Goal: Task Accomplishment & Management: Use online tool/utility

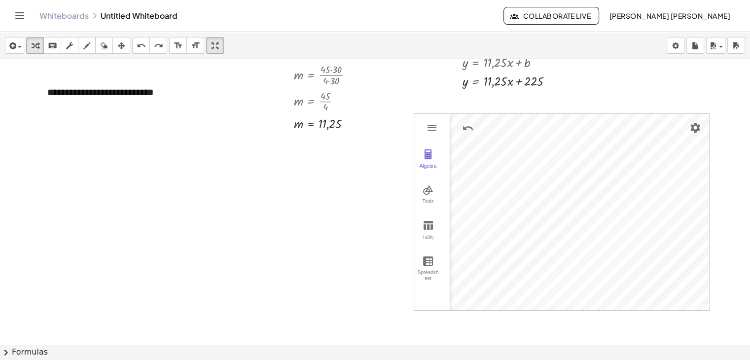
scroll to position [197, 0]
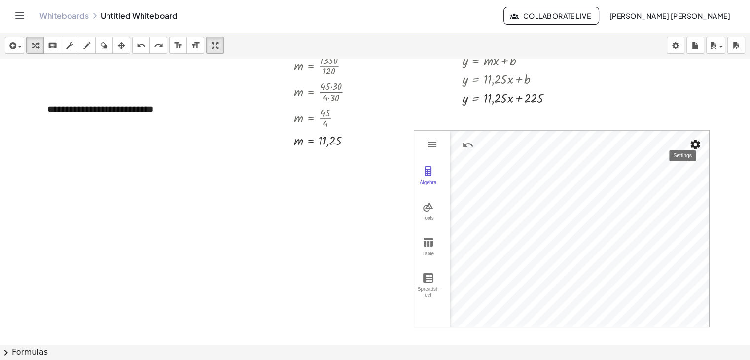
click at [693, 139] on img "Settings" at bounding box center [695, 145] width 12 height 12
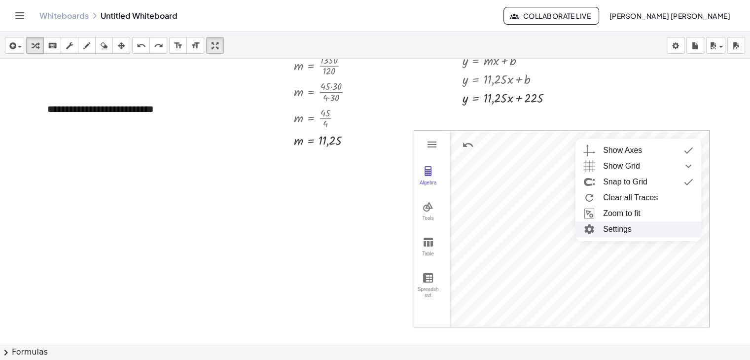
click at [626, 234] on li "Settings" at bounding box center [638, 229] width 126 height 16
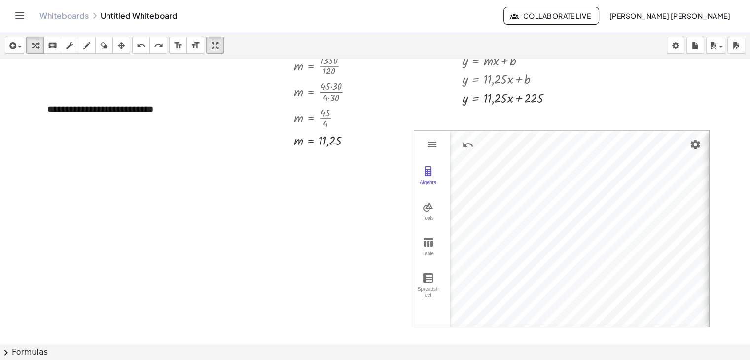
click at [126, 41] on div "button" at bounding box center [121, 45] width 13 height 12
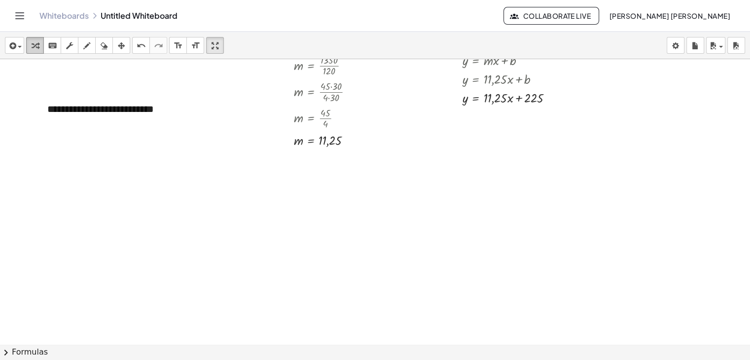
click at [36, 46] on icon "button" at bounding box center [35, 46] width 7 height 12
click at [20, 49] on div "button" at bounding box center [14, 45] width 14 height 12
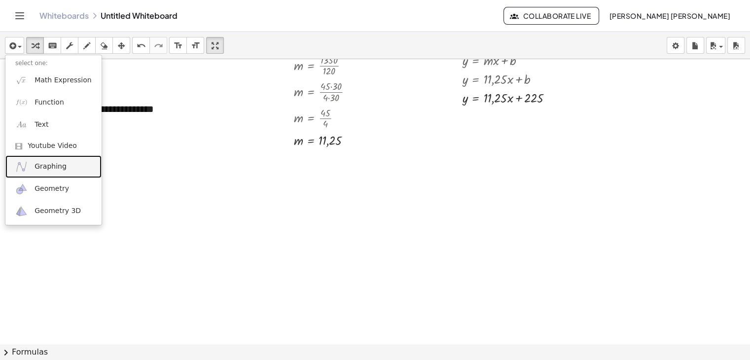
click at [49, 164] on span "Graphing" at bounding box center [51, 167] width 32 height 10
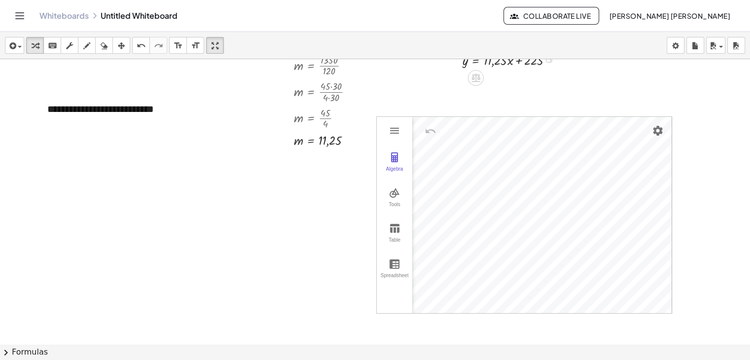
drag, startPoint x: 548, startPoint y: 97, endPoint x: 576, endPoint y: 87, distance: 29.8
click at [576, 87] on div "**********" at bounding box center [375, 147] width 750 height 570
click at [144, 44] on icon "undo" at bounding box center [141, 46] width 9 height 12
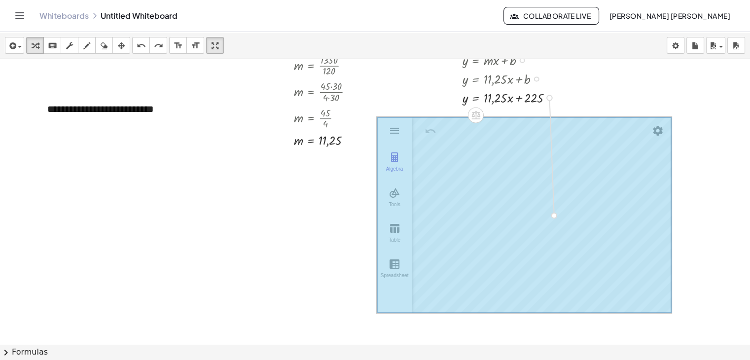
drag, startPoint x: 551, startPoint y: 97, endPoint x: 560, endPoint y: 211, distance: 114.2
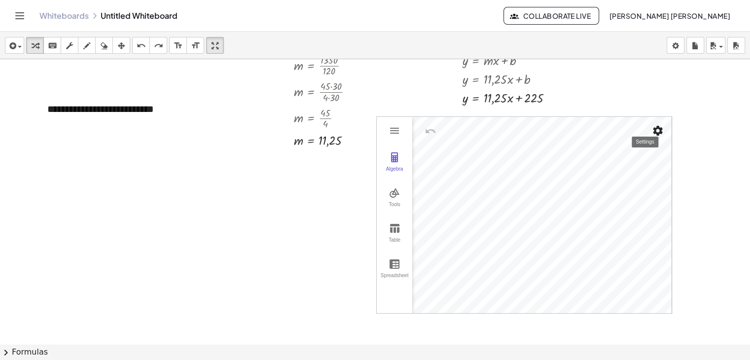
click at [654, 128] on img "Settings" at bounding box center [658, 131] width 12 height 12
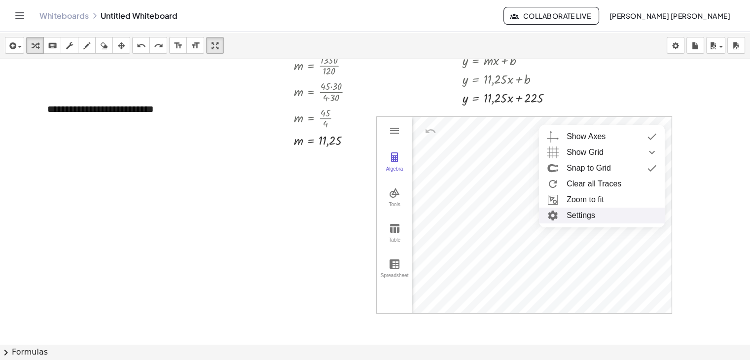
click at [603, 217] on li "Settings" at bounding box center [602, 216] width 126 height 16
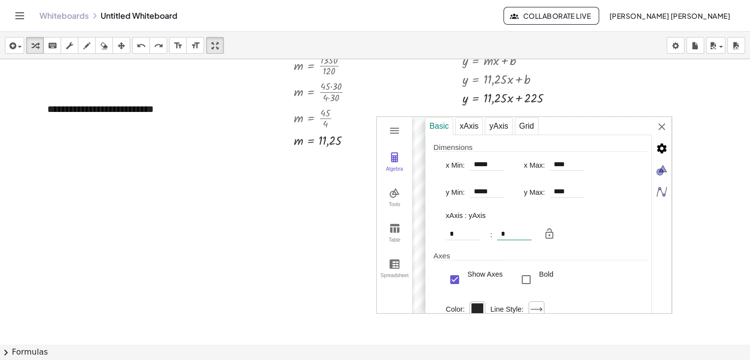
click at [516, 234] on input "*" at bounding box center [514, 234] width 35 height 12
type input "*"
type input "******"
type input "*****"
click at [552, 237] on img "Graphing Calculator" at bounding box center [549, 234] width 12 height 12
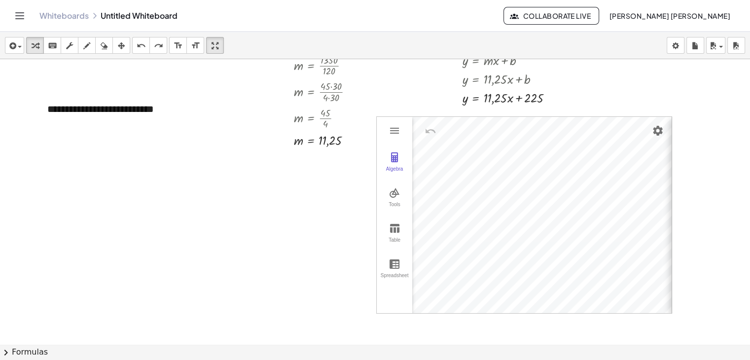
click at [661, 128] on div "Algebra Tools Table Spreadsheet GeoGebra Graphing Calculator Basic Tools Move P…" at bounding box center [524, 214] width 296 height 197
click at [652, 129] on img "Settings" at bounding box center [658, 131] width 12 height 12
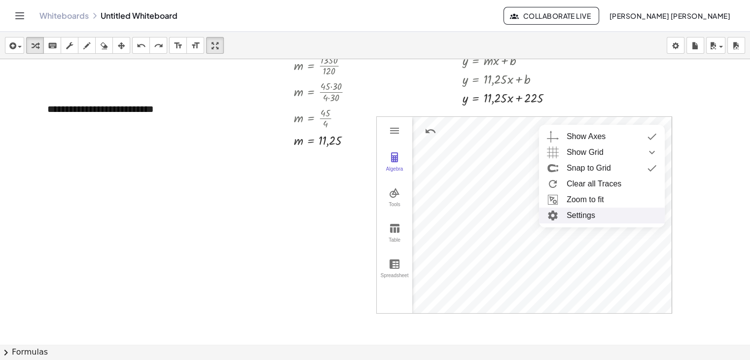
click at [615, 215] on li "Settings" at bounding box center [602, 216] width 126 height 16
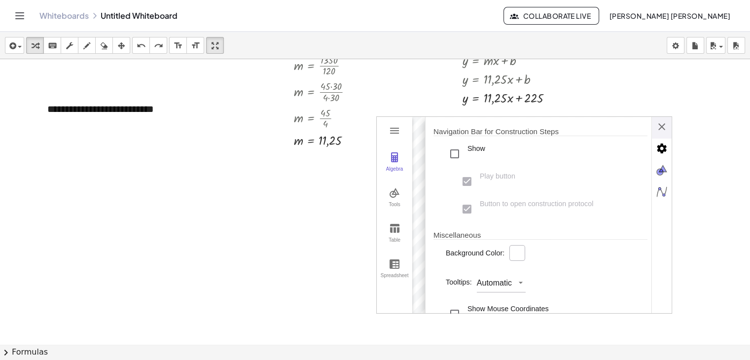
scroll to position [246, 0]
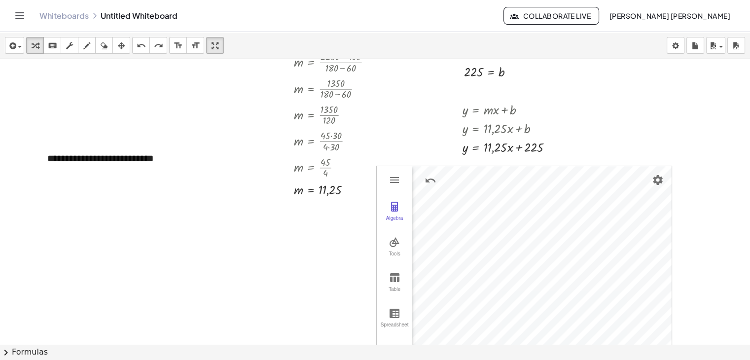
scroll to position [137, 0]
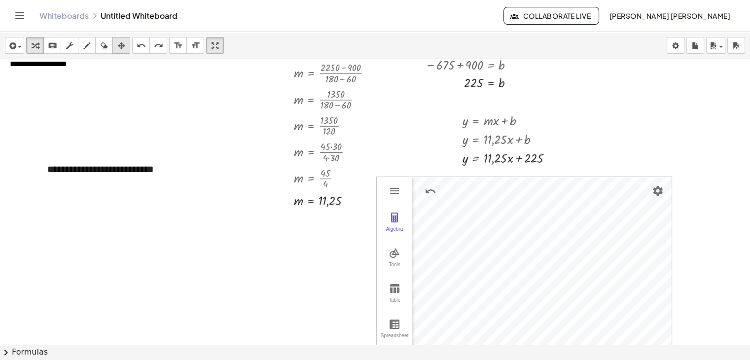
click at [124, 45] on icon "button" at bounding box center [121, 46] width 7 height 12
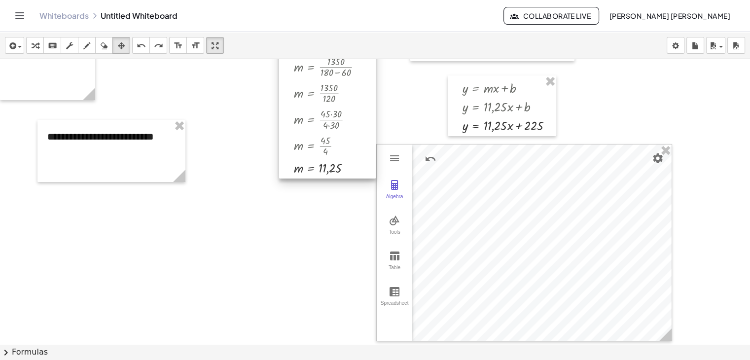
scroll to position [186, 0]
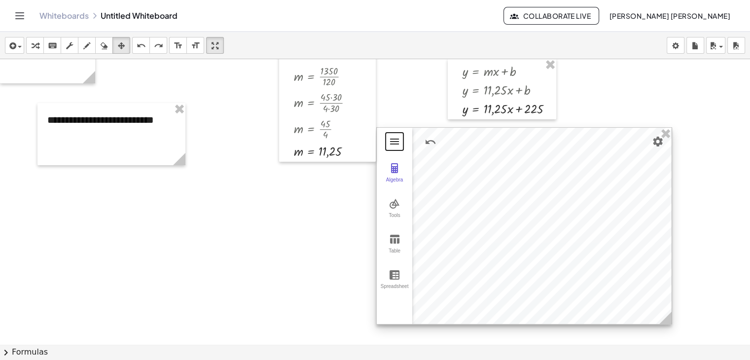
drag, startPoint x: 400, startPoint y: 131, endPoint x: 400, endPoint y: 142, distance: 11.3
click at [400, 142] on button "Graphing Calculator" at bounding box center [394, 142] width 18 height 18
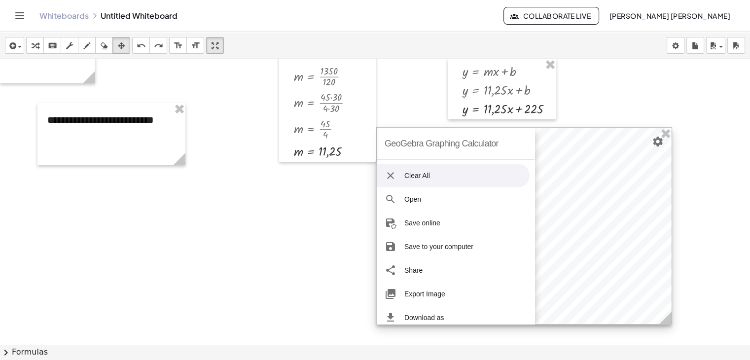
click at [580, 156] on div at bounding box center [524, 226] width 295 height 196
click at [388, 174] on img "Graphing Calculator" at bounding box center [390, 176] width 12 height 12
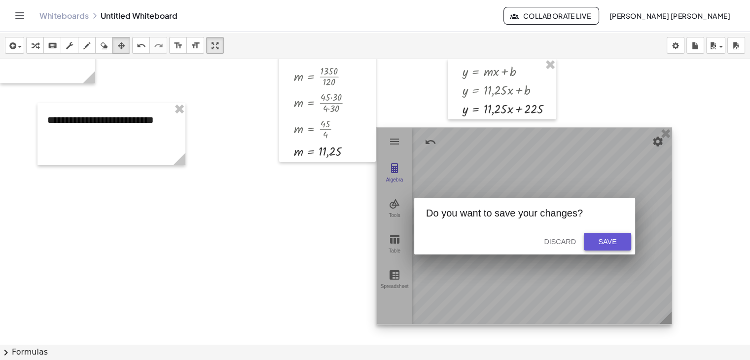
click at [619, 238] on div "Save" at bounding box center [607, 242] width 32 height 8
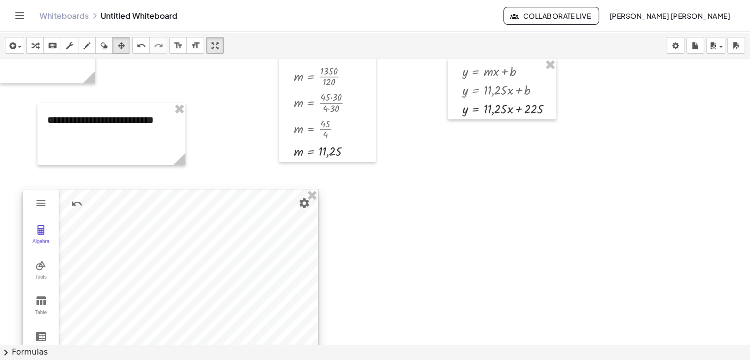
drag, startPoint x: 643, startPoint y: 135, endPoint x: 289, endPoint y: 197, distance: 358.7
click at [289, 197] on div at bounding box center [170, 287] width 295 height 196
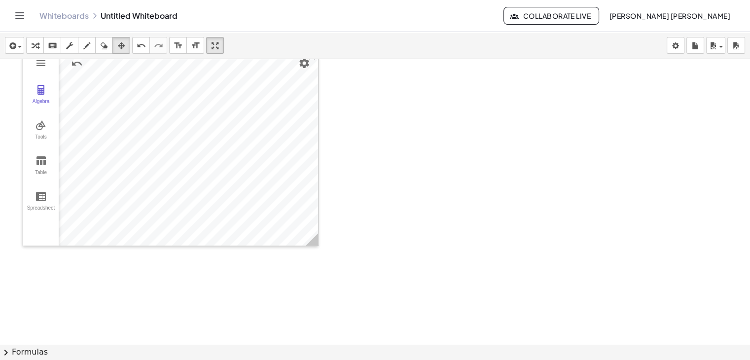
scroll to position [334, 0]
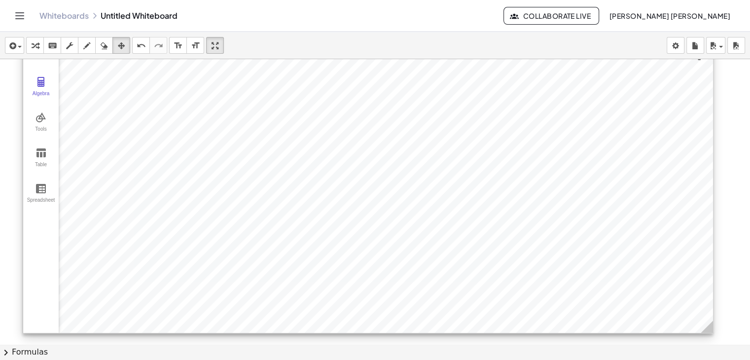
drag, startPoint x: 313, startPoint y: 232, endPoint x: 708, endPoint y: 327, distance: 406.1
click at [708, 327] on icon at bounding box center [706, 326] width 12 height 12
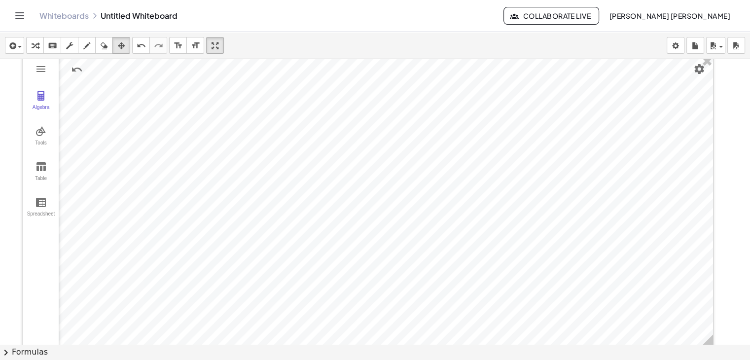
scroll to position [433, 0]
click at [34, 41] on icon "button" at bounding box center [35, 46] width 7 height 12
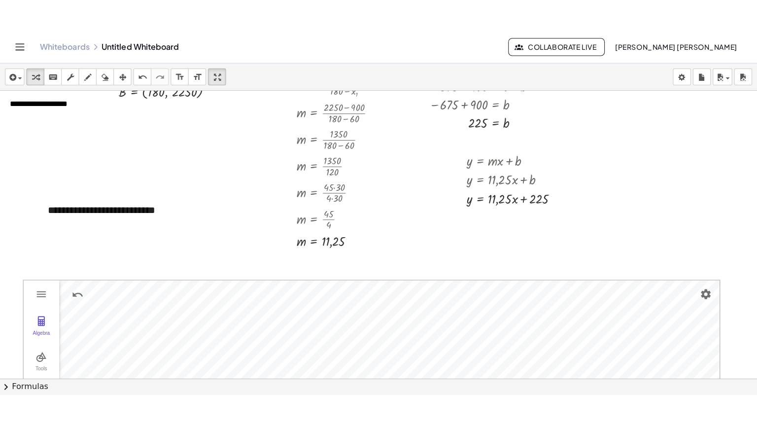
scroll to position [285, 0]
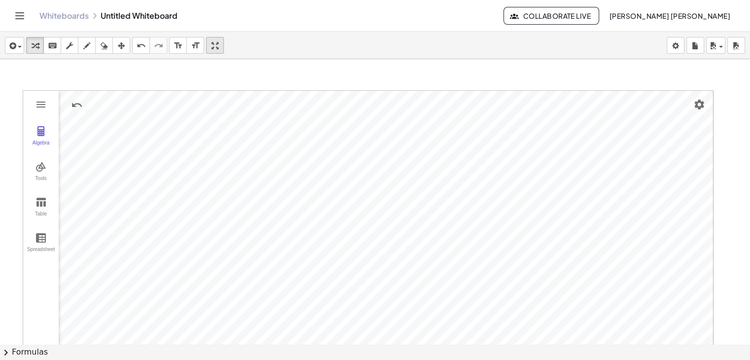
click at [211, 45] on icon "button" at bounding box center [214, 46] width 7 height 12
click at [211, 88] on div "**********" at bounding box center [375, 196] width 750 height 328
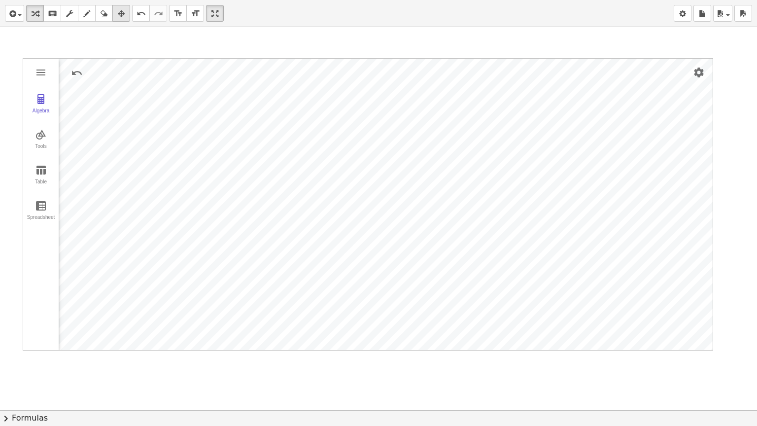
click at [120, 14] on icon "button" at bounding box center [121, 14] width 7 height 12
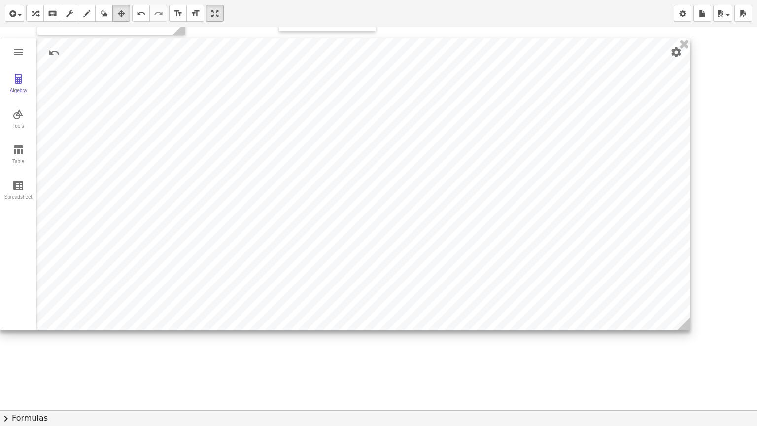
drag, startPoint x: 181, startPoint y: 98, endPoint x: 158, endPoint y: 77, distance: 30.7
click at [158, 77] on div at bounding box center [345, 183] width 690 height 291
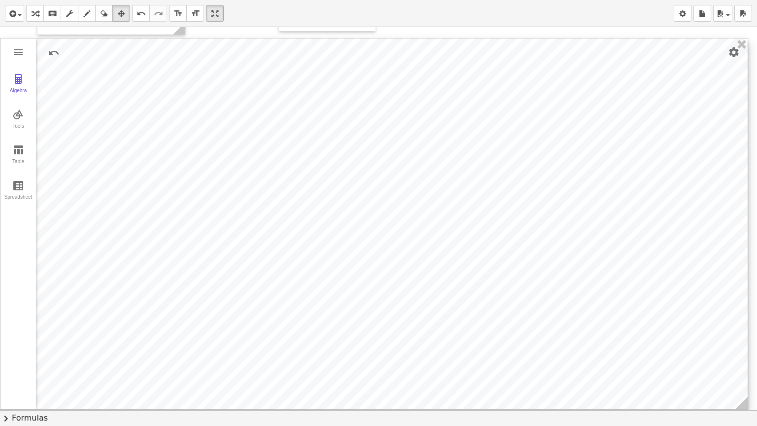
drag, startPoint x: 686, startPoint y: 325, endPoint x: 743, endPoint y: 404, distance: 98.1
click at [743, 359] on icon at bounding box center [741, 403] width 12 height 12
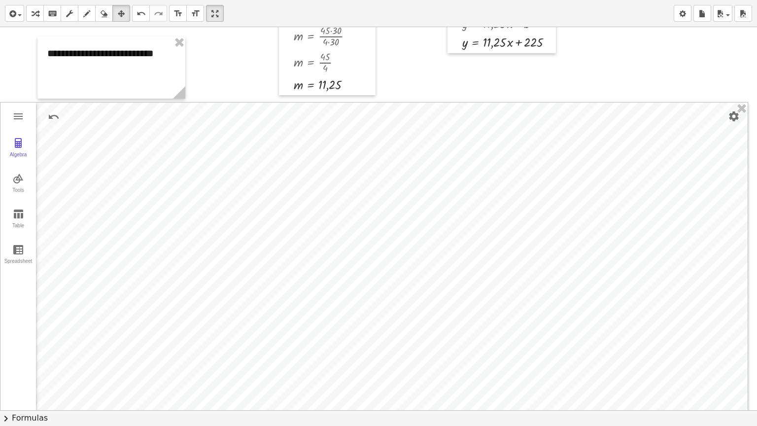
scroll to position [215, 0]
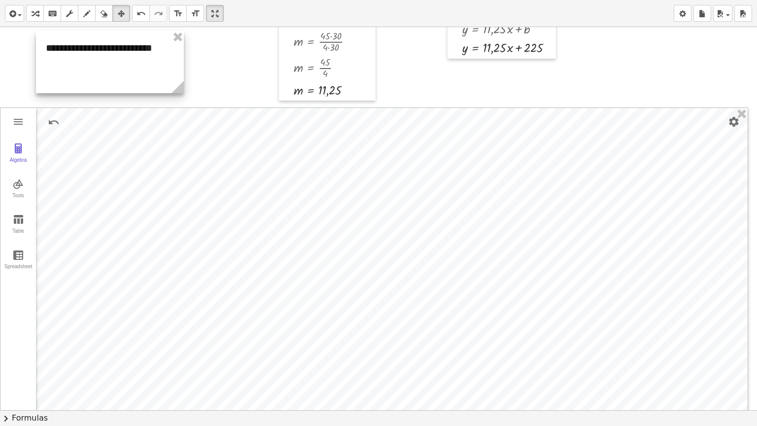
drag, startPoint x: 145, startPoint y: 70, endPoint x: 144, endPoint y: 59, distance: 10.9
click at [144, 59] on div at bounding box center [110, 62] width 148 height 62
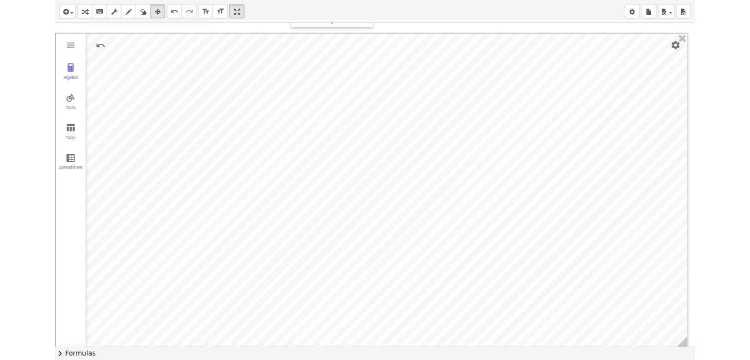
scroll to position [290, 0]
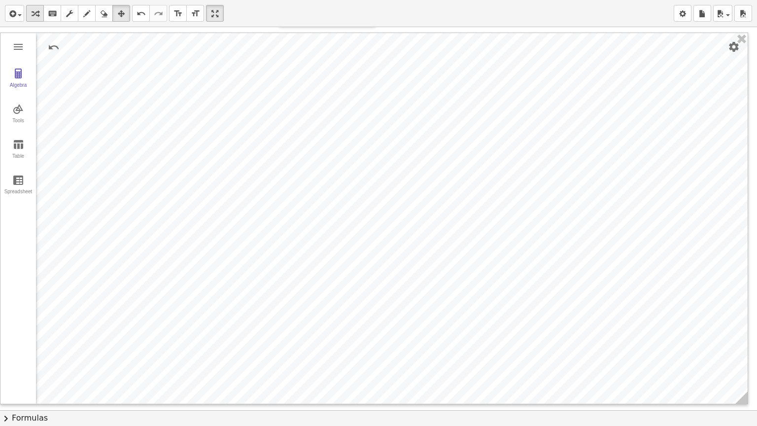
click at [33, 12] on icon "button" at bounding box center [35, 14] width 7 height 12
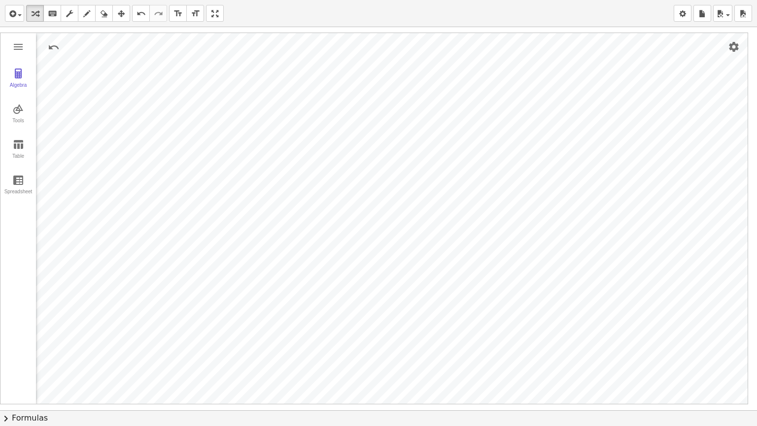
drag, startPoint x: 221, startPoint y: 9, endPoint x: 221, endPoint y: -34, distance: 42.9
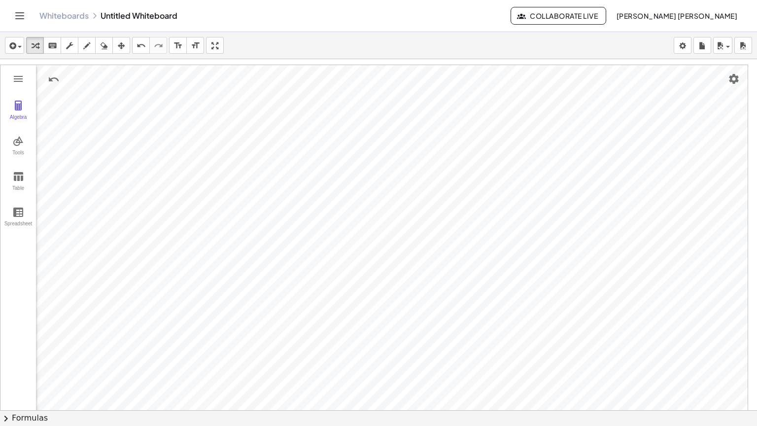
click at [221, 0] on html "**********" at bounding box center [378, 269] width 757 height 538
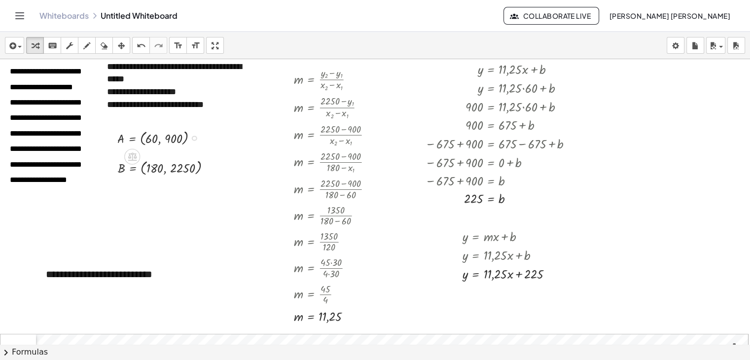
scroll to position [70, 0]
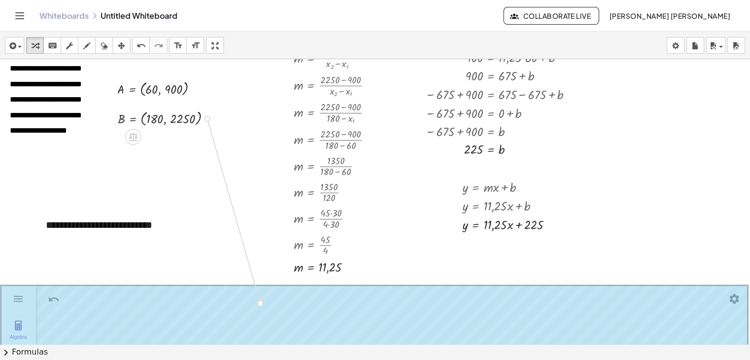
drag, startPoint x: 208, startPoint y: 117, endPoint x: 261, endPoint y: 295, distance: 186.3
drag, startPoint x: 193, startPoint y: 89, endPoint x: 265, endPoint y: 278, distance: 202.8
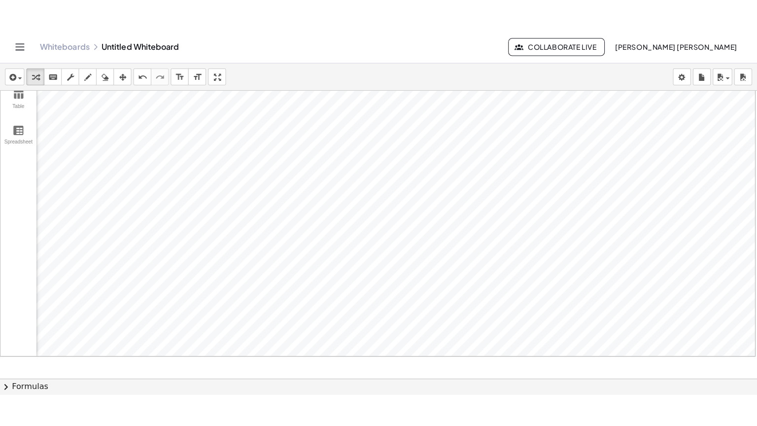
scroll to position [402, 0]
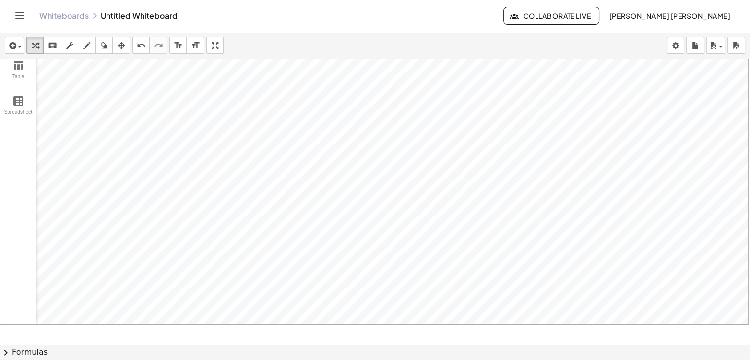
click at [63, 339] on div "**********" at bounding box center [375, 201] width 750 height 285
click at [208, 85] on div "**********" at bounding box center [375, 196] width 750 height 328
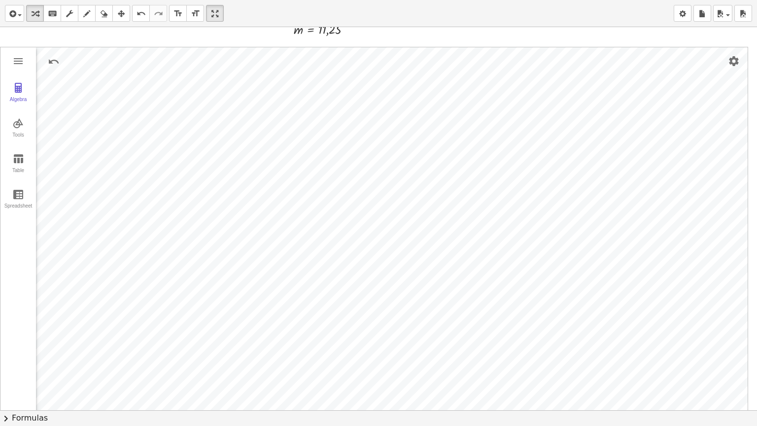
scroll to position [284, 0]
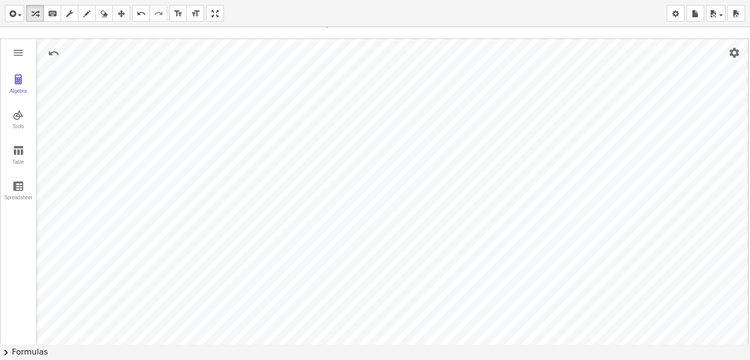
drag, startPoint x: 217, startPoint y: 14, endPoint x: 217, endPoint y: -29, distance: 42.9
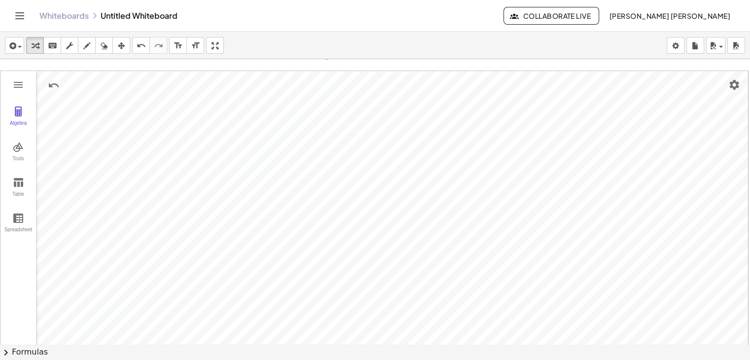
click at [217, 0] on html "**********" at bounding box center [375, 236] width 750 height 472
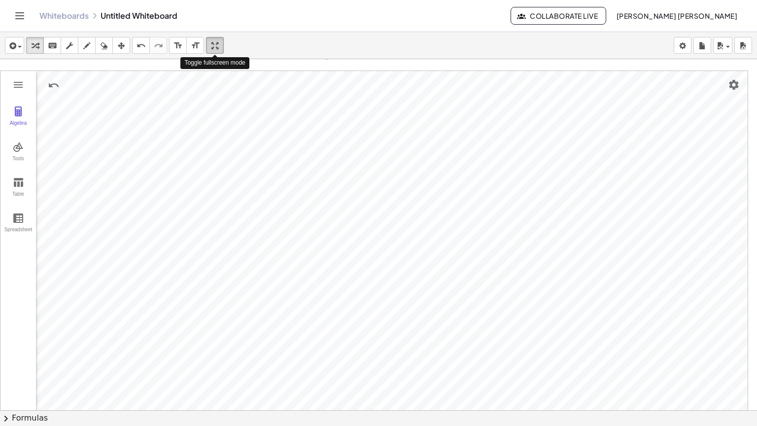
click at [215, 87] on div "**********" at bounding box center [378, 229] width 757 height 394
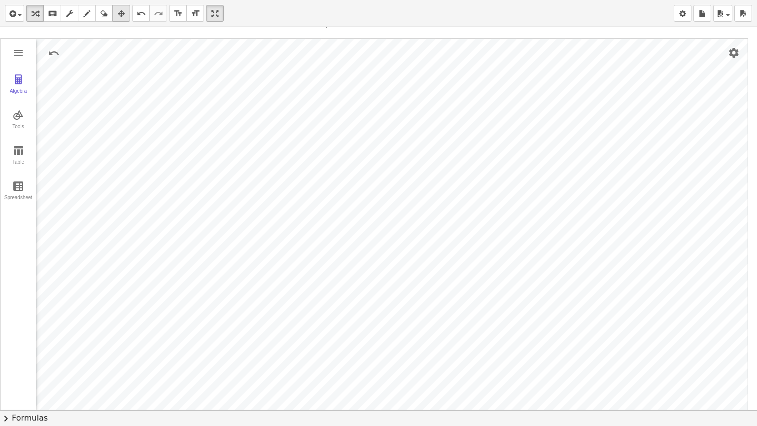
click at [123, 12] on icon "button" at bounding box center [121, 14] width 7 height 12
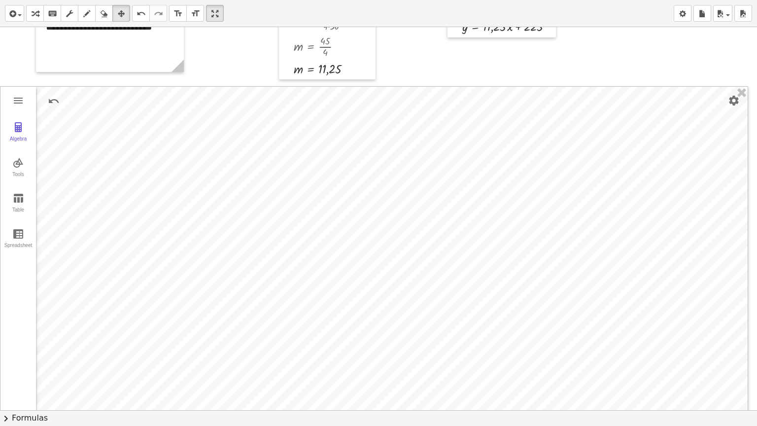
scroll to position [235, 0]
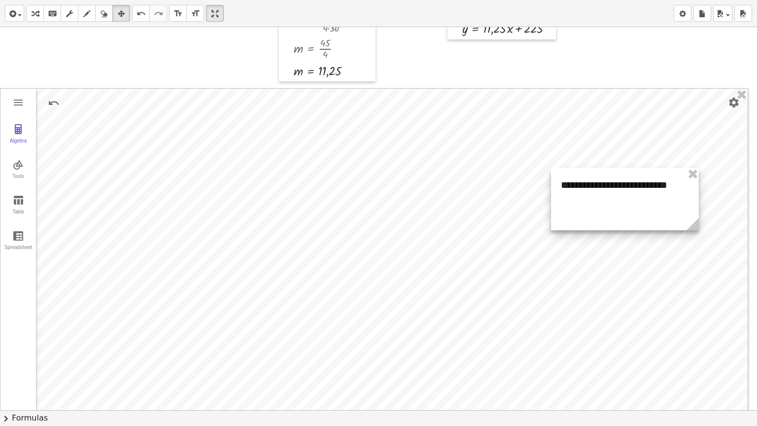
drag, startPoint x: 145, startPoint y: 50, endPoint x: 660, endPoint y: 207, distance: 538.2
click at [660, 207] on div at bounding box center [625, 199] width 148 height 62
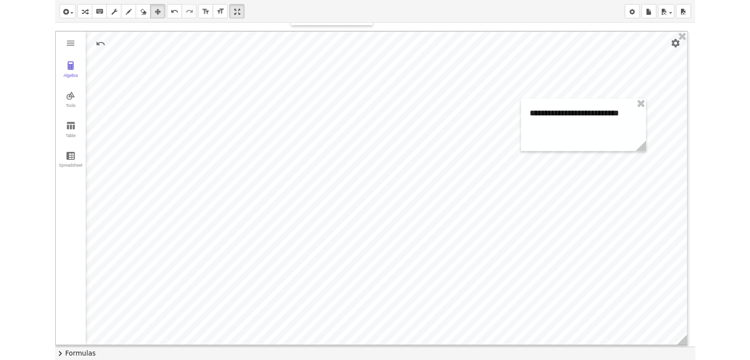
scroll to position [287, 0]
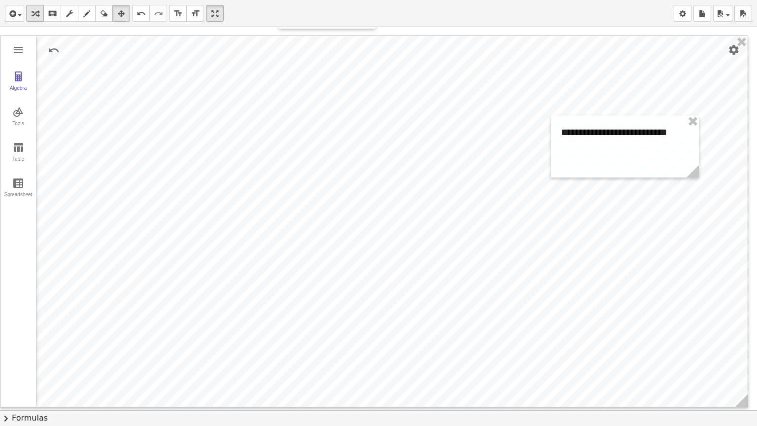
click at [29, 12] on div "button" at bounding box center [35, 13] width 13 height 12
drag, startPoint x: 215, startPoint y: 16, endPoint x: 215, endPoint y: -27, distance: 42.9
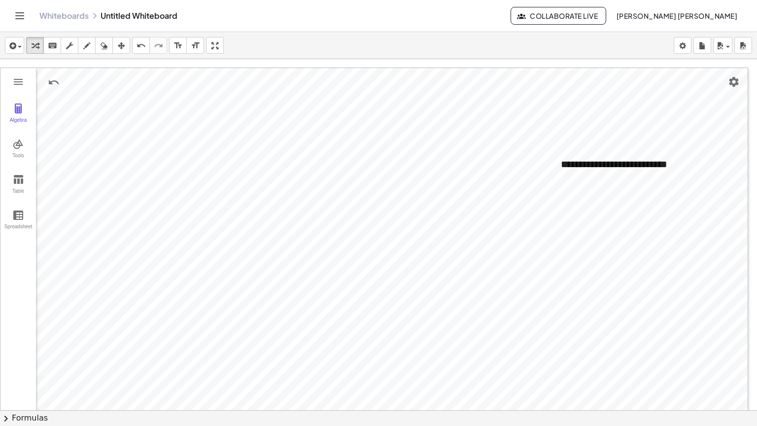
click at [215, 0] on html "**********" at bounding box center [378, 269] width 757 height 538
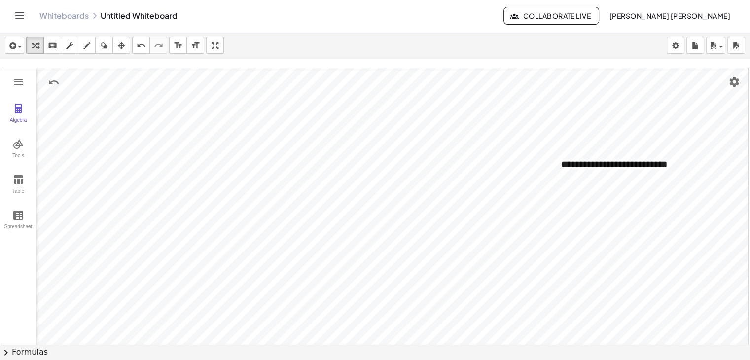
click at [60, 18] on link "Whiteboards" at bounding box center [63, 16] width 49 height 10
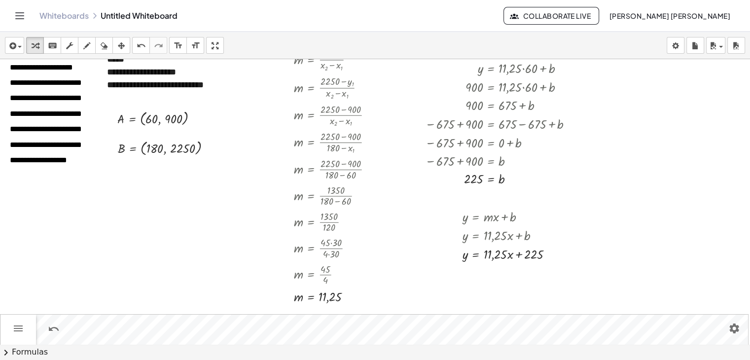
scroll to position [0, 0]
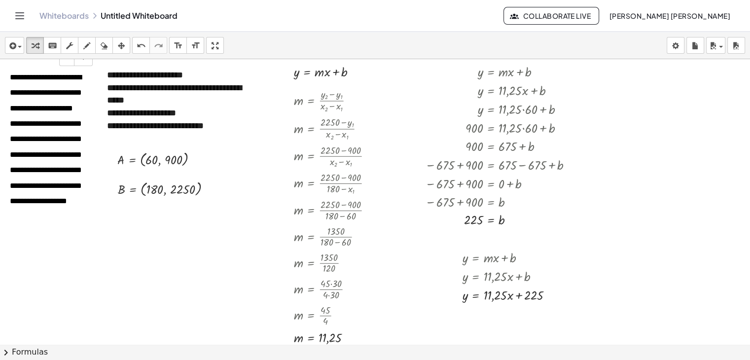
click at [43, 150] on span "**********" at bounding box center [46, 138] width 72 height 131
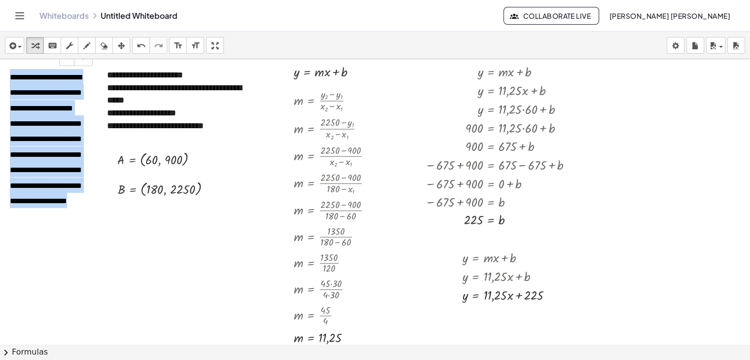
drag, startPoint x: 10, startPoint y: 77, endPoint x: 66, endPoint y: 249, distance: 180.3
click at [66, 208] on p "**********" at bounding box center [47, 138] width 75 height 139
copy span "**********"
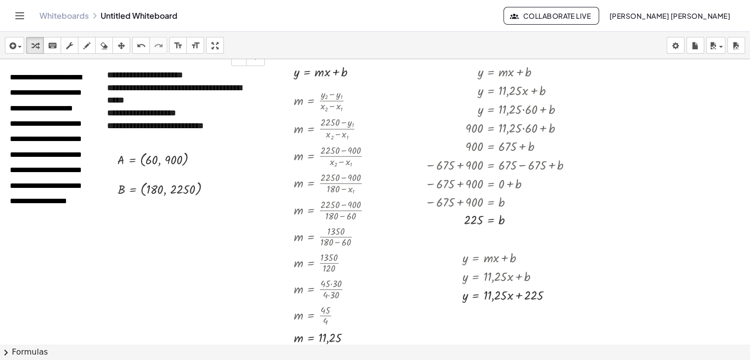
click at [128, 98] on font "**********" at bounding box center [174, 94] width 135 height 22
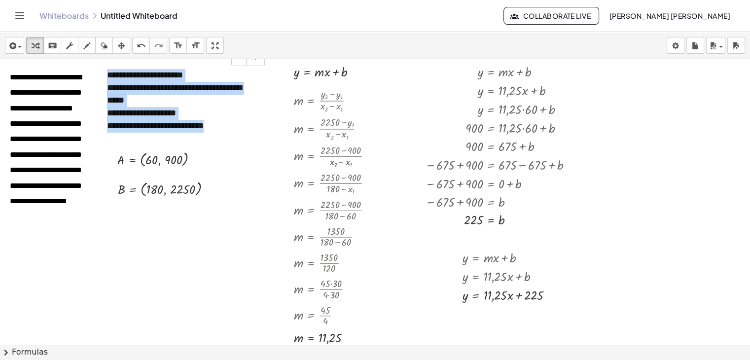
drag, startPoint x: 107, startPoint y: 69, endPoint x: 227, endPoint y: 123, distance: 131.3
click at [227, 123] on div "**********" at bounding box center [182, 100] width 170 height 83
copy div "**********"
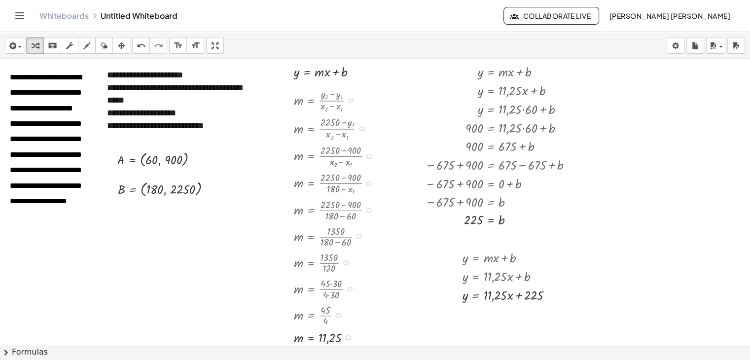
click at [321, 101] on div at bounding box center [337, 100] width 96 height 28
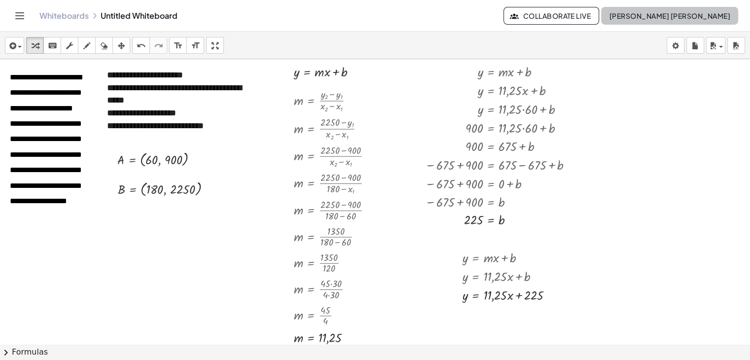
click at [649, 15] on span "[PERSON_NAME] [PERSON_NAME]" at bounding box center [669, 15] width 121 height 9
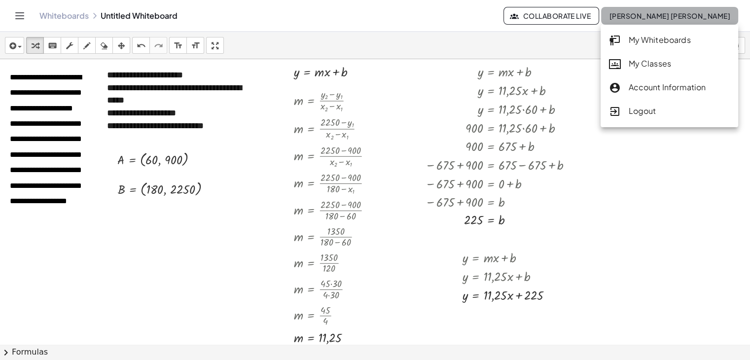
click at [649, 15] on span "[PERSON_NAME] [PERSON_NAME]" at bounding box center [669, 15] width 121 height 9
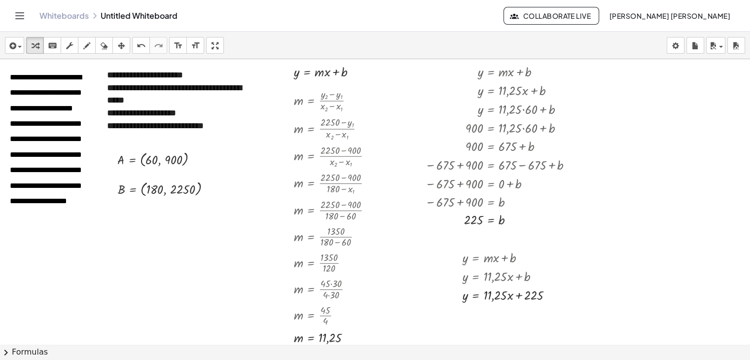
click at [20, 10] on icon "Toggle navigation" at bounding box center [20, 16] width 12 height 12
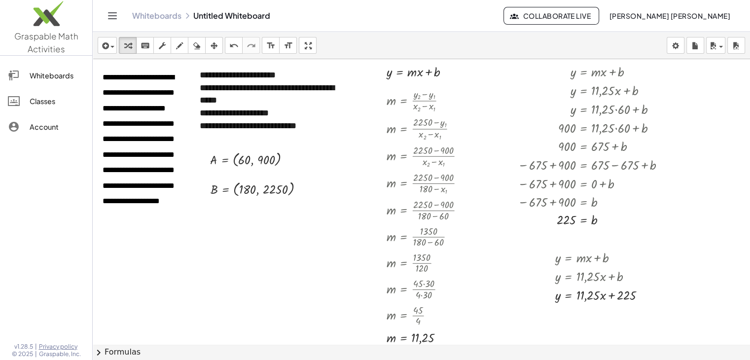
click at [51, 33] on img at bounding box center [46, 16] width 92 height 42
click at [712, 46] on icon "button" at bounding box center [712, 46] width 9 height 12
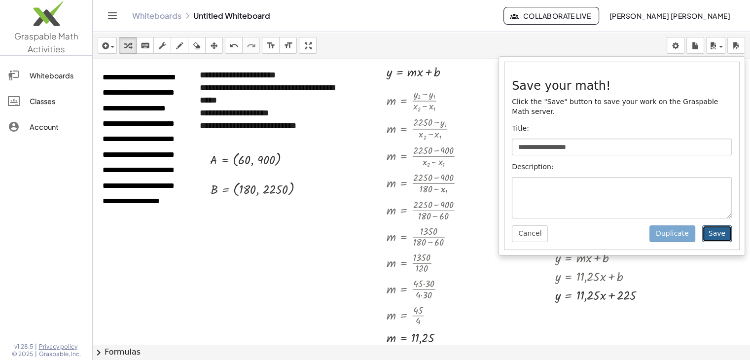
click at [724, 225] on button "Save" at bounding box center [717, 233] width 30 height 17
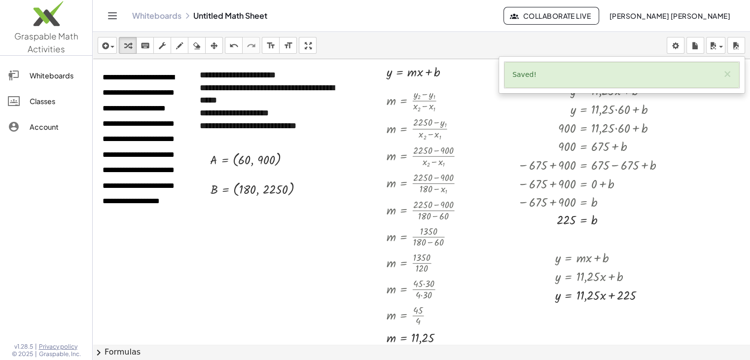
click at [32, 34] on img at bounding box center [46, 16] width 92 height 42
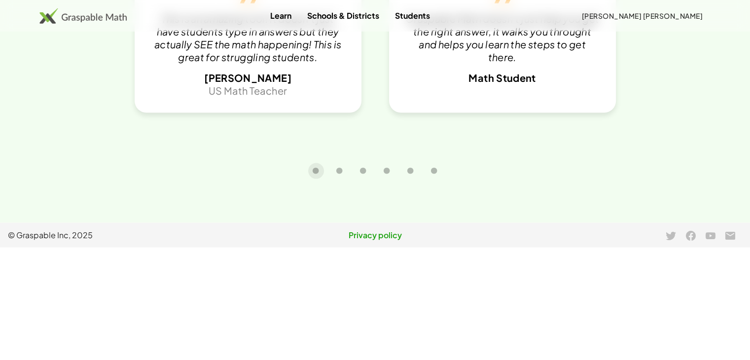
scroll to position [2310, 0]
click at [381, 237] on link "Privacy policy" at bounding box center [374, 235] width 244 height 12
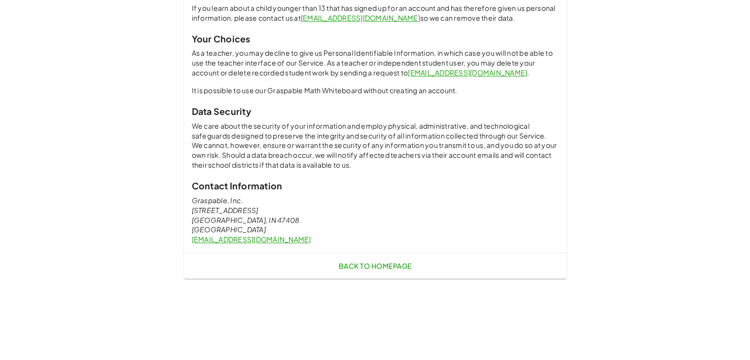
scroll to position [819, 0]
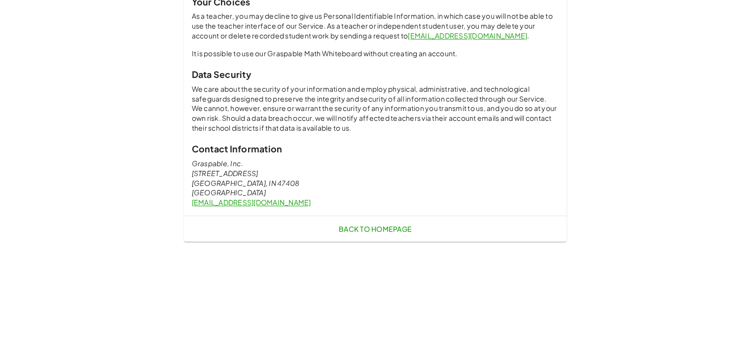
click at [367, 229] on span "Back to Homepage" at bounding box center [374, 228] width 73 height 9
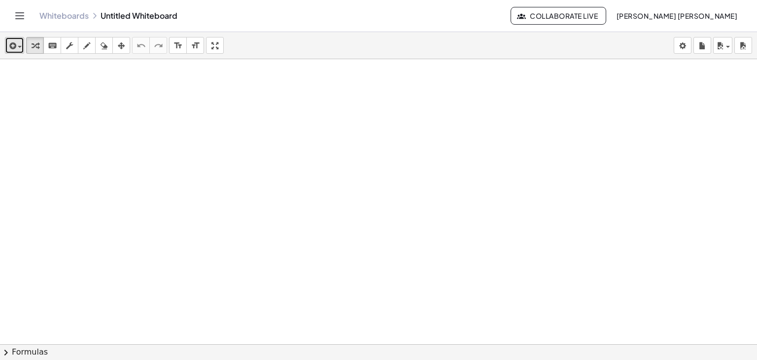
click at [16, 48] on span "button" at bounding box center [17, 46] width 2 height 7
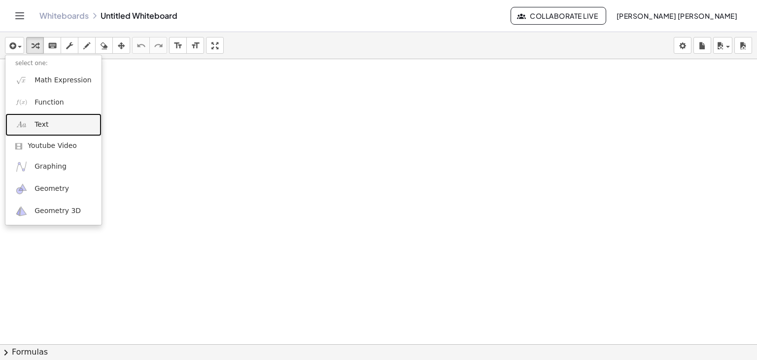
click at [60, 123] on link "Text" at bounding box center [53, 124] width 96 height 22
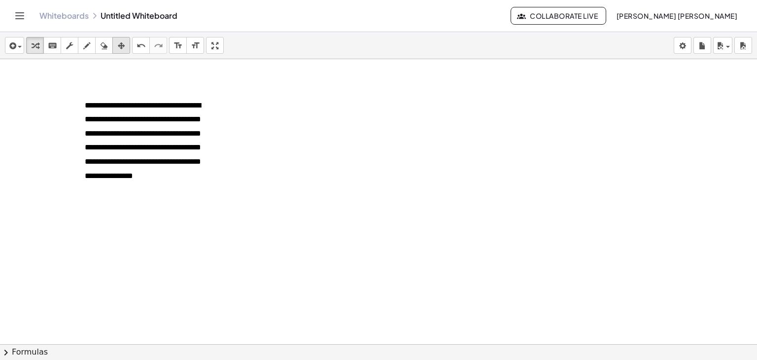
click at [123, 45] on icon "button" at bounding box center [121, 46] width 7 height 12
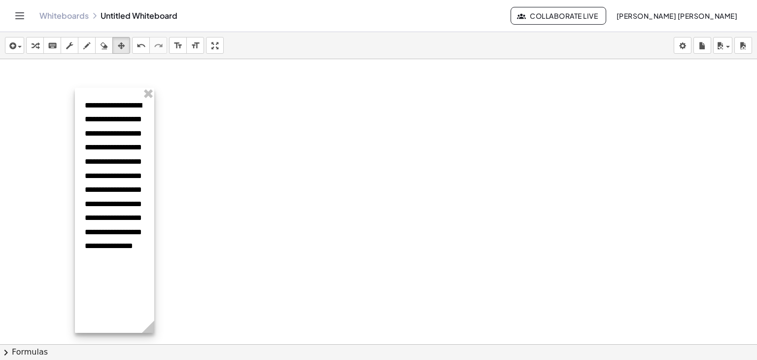
drag, startPoint x: 223, startPoint y: 197, endPoint x: 154, endPoint y: 192, distance: 68.7
click at [154, 192] on div "**********" at bounding box center [378, 366] width 757 height 614
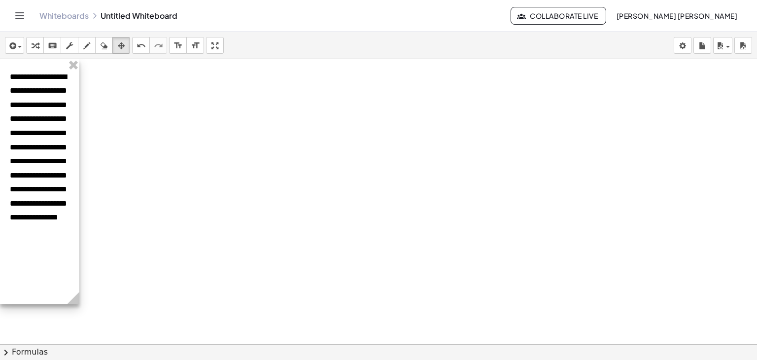
drag, startPoint x: 106, startPoint y: 92, endPoint x: 0, endPoint y: 61, distance: 110.9
click at [0, 61] on div at bounding box center [39, 181] width 79 height 245
click at [30, 45] on div "button" at bounding box center [35, 45] width 13 height 12
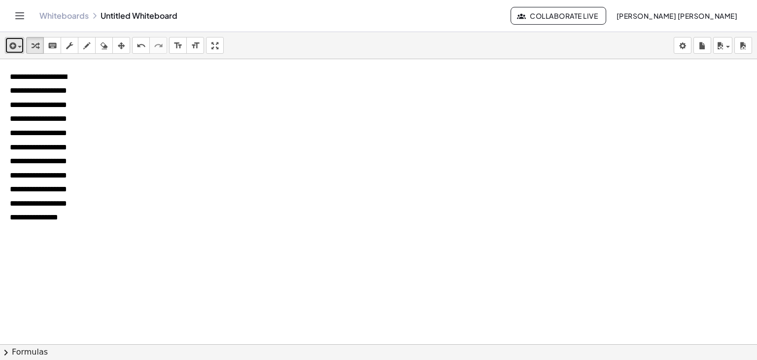
click at [15, 45] on icon "button" at bounding box center [11, 46] width 9 height 12
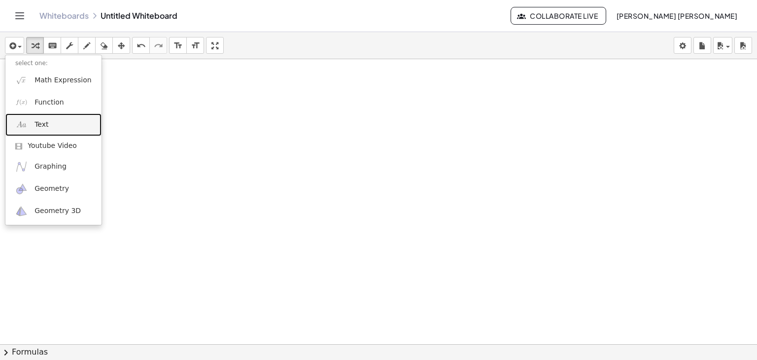
click at [57, 131] on link "Text" at bounding box center [53, 124] width 96 height 22
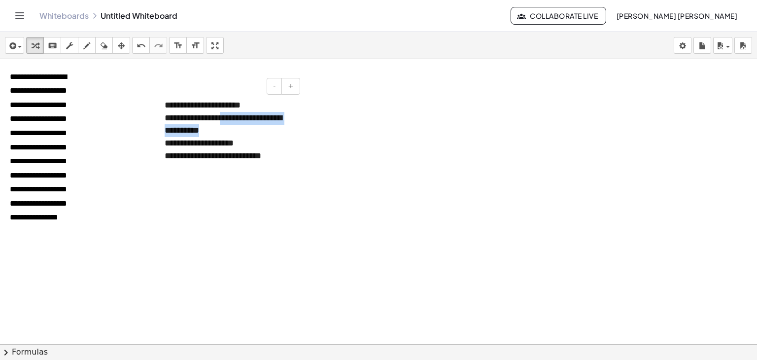
drag, startPoint x: 239, startPoint y: 130, endPoint x: 227, endPoint y: 121, distance: 14.4
click at [227, 121] on div "**********" at bounding box center [229, 124] width 128 height 25
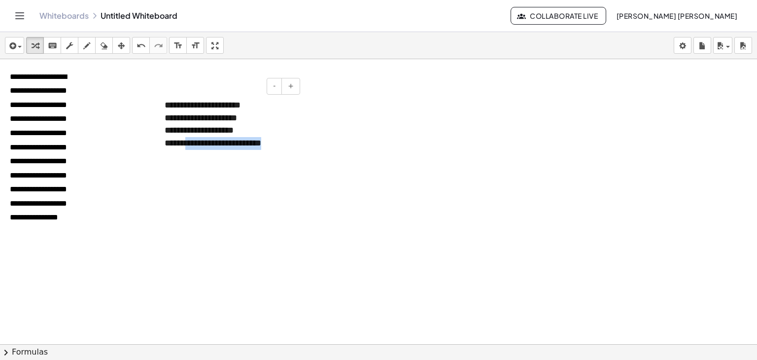
drag, startPoint x: 277, startPoint y: 144, endPoint x: 185, endPoint y: 139, distance: 91.4
click at [185, 139] on div "**********" at bounding box center [229, 143] width 128 height 13
click at [198, 144] on font "**********" at bounding box center [203, 143] width 76 height 9
click at [208, 165] on div at bounding box center [378, 366] width 757 height 614
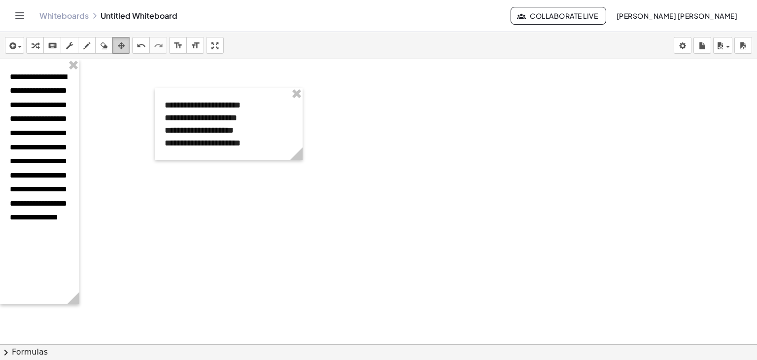
click at [125, 46] on div "button" at bounding box center [121, 45] width 13 height 12
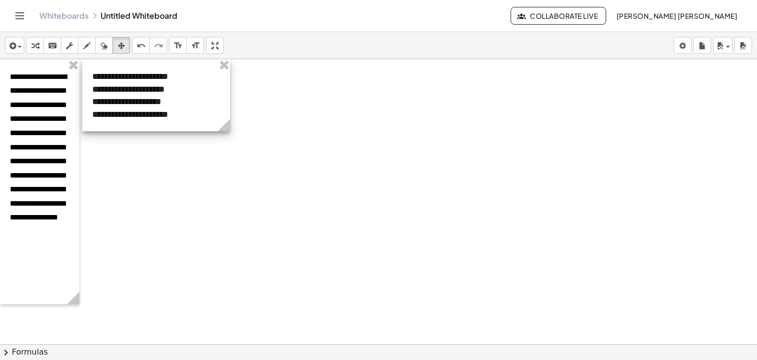
drag, startPoint x: 208, startPoint y: 105, endPoint x: 136, endPoint y: 68, distance: 81.6
click at [136, 68] on div at bounding box center [156, 95] width 148 height 72
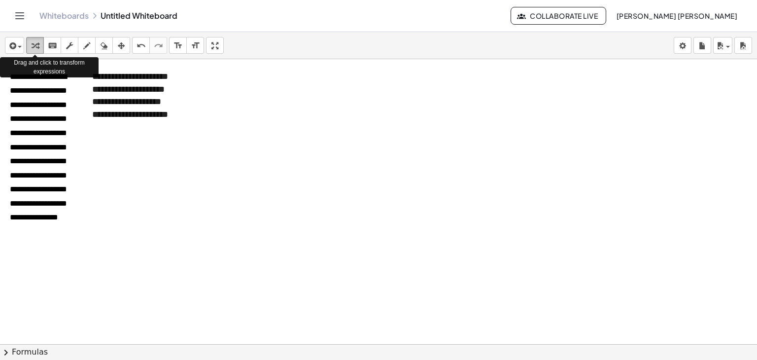
click at [39, 43] on div "button" at bounding box center [35, 45] width 13 height 12
click at [477, 190] on div at bounding box center [378, 366] width 757 height 614
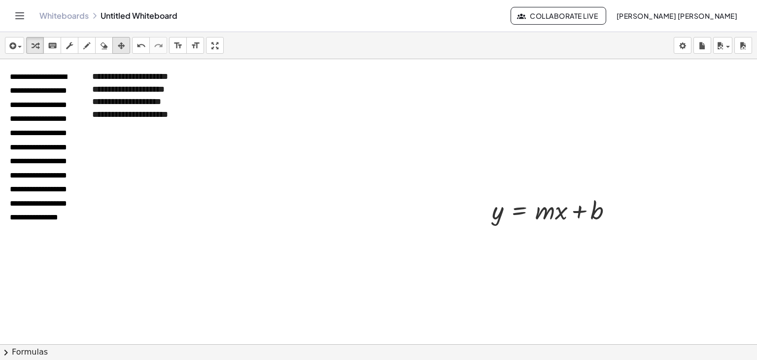
click at [119, 46] on icon "button" at bounding box center [121, 46] width 7 height 12
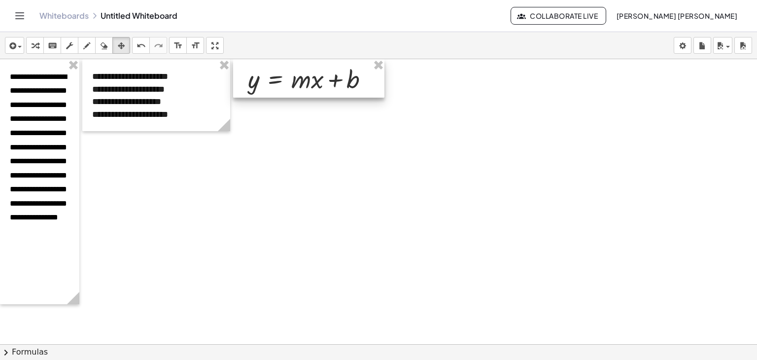
drag, startPoint x: 513, startPoint y: 207, endPoint x: 269, endPoint y: 64, distance: 282.8
click at [269, 64] on div at bounding box center [308, 78] width 151 height 38
click at [272, 213] on div at bounding box center [378, 366] width 757 height 614
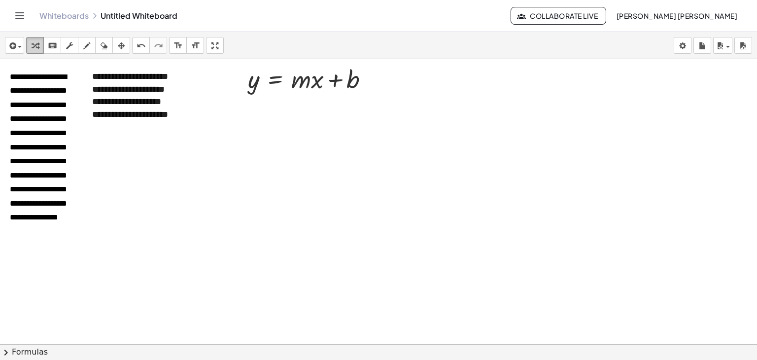
click at [37, 40] on icon "button" at bounding box center [35, 46] width 7 height 12
click at [358, 194] on div at bounding box center [378, 366] width 757 height 614
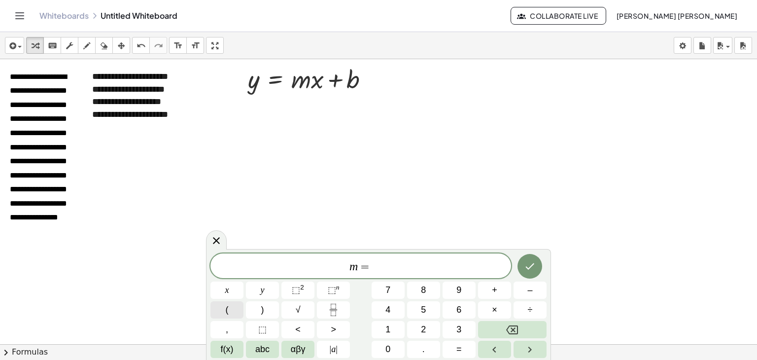
click at [233, 312] on button "(" at bounding box center [226, 309] width 33 height 17
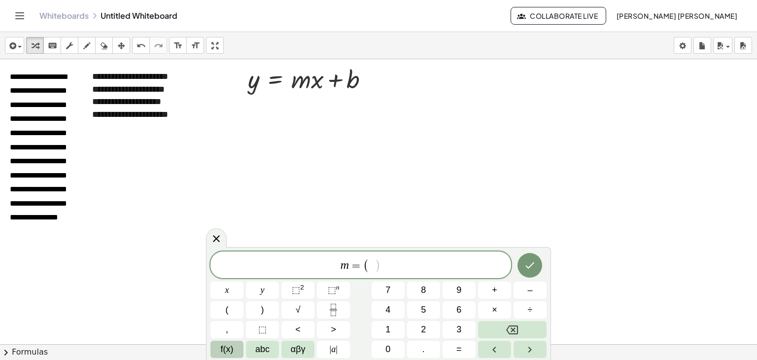
click at [236, 346] on button "f(x)" at bounding box center [226, 349] width 33 height 17
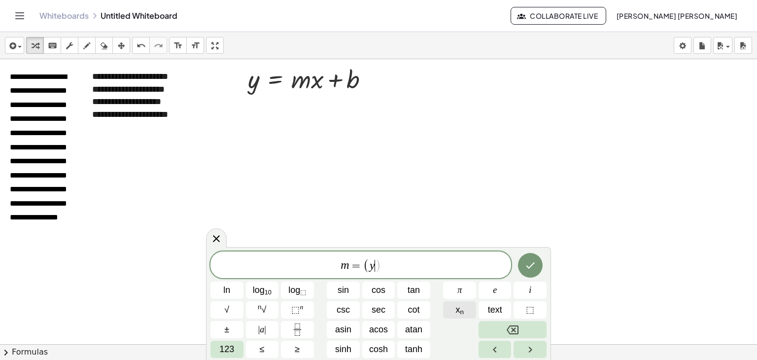
click at [464, 307] on button "x n" at bounding box center [459, 309] width 33 height 17
click at [467, 306] on button "x n" at bounding box center [459, 309] width 33 height 17
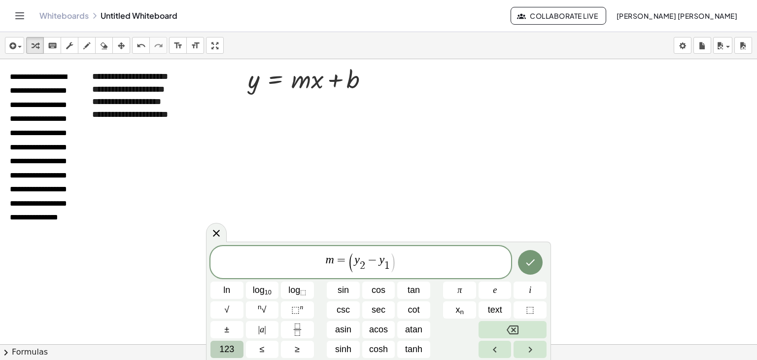
click at [239, 347] on button "123" at bounding box center [226, 349] width 33 height 17
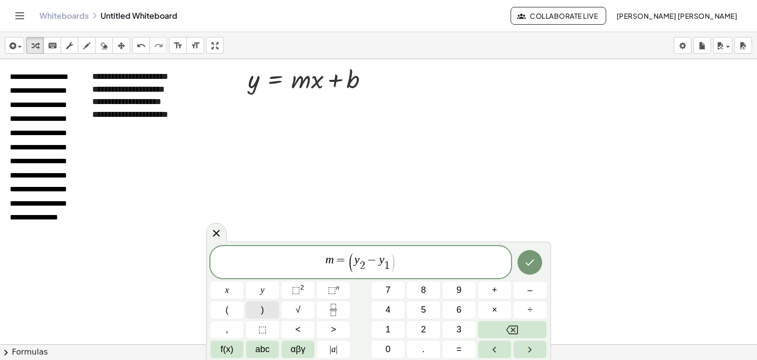
click at [257, 309] on button ")" at bounding box center [262, 309] width 33 height 17
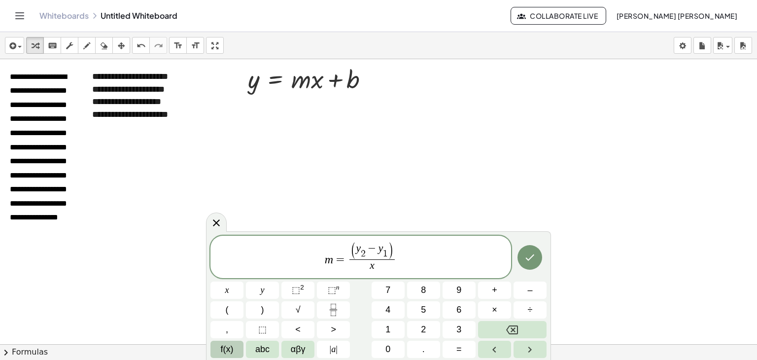
click at [223, 349] on span "f(x)" at bounding box center [227, 349] width 13 height 13
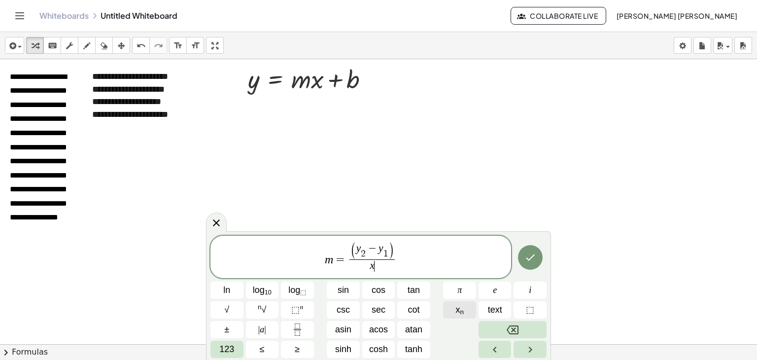
click at [452, 308] on button "x n" at bounding box center [459, 309] width 33 height 17
click at [450, 308] on button "x n" at bounding box center [459, 309] width 33 height 17
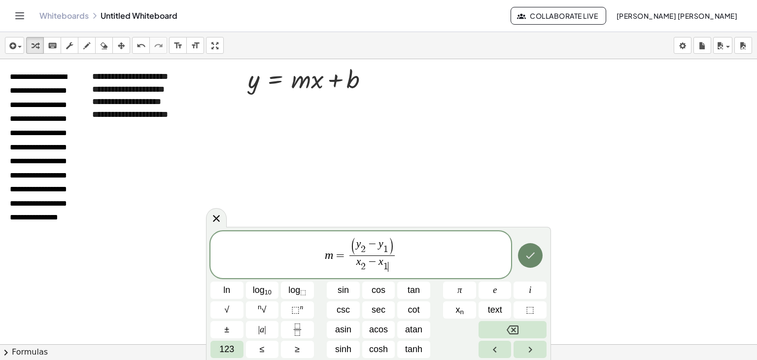
click at [534, 254] on icon "Done" at bounding box center [530, 255] width 12 height 12
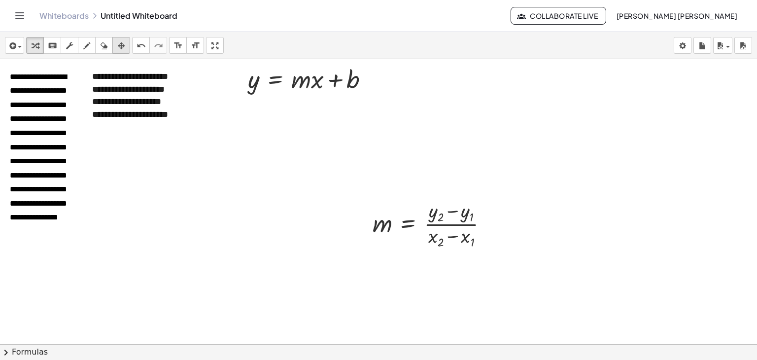
click at [122, 49] on icon "button" at bounding box center [121, 46] width 7 height 12
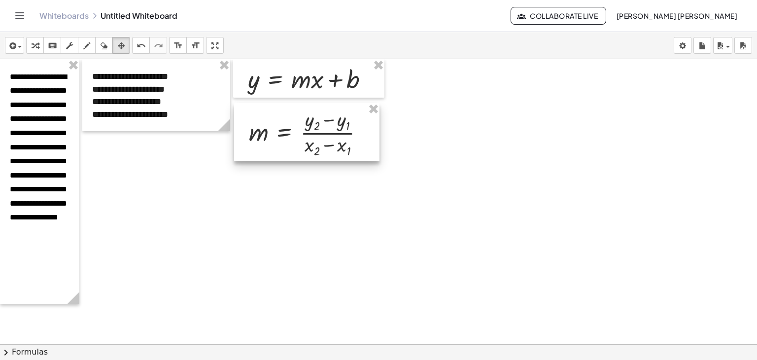
drag, startPoint x: 414, startPoint y: 195, endPoint x: 290, endPoint y: 104, distance: 153.7
click at [290, 104] on div at bounding box center [306, 132] width 145 height 58
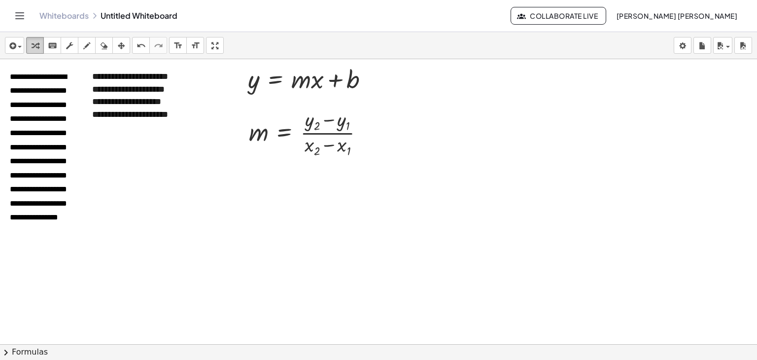
click at [34, 46] on icon "button" at bounding box center [35, 46] width 7 height 12
click at [371, 227] on div at bounding box center [378, 366] width 757 height 614
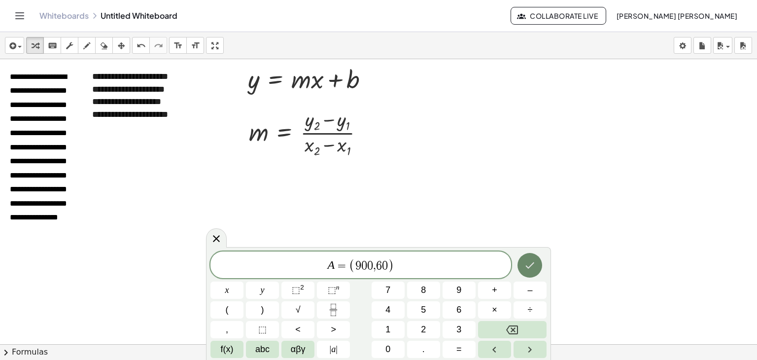
click at [530, 262] on icon "Done" at bounding box center [530, 265] width 12 height 12
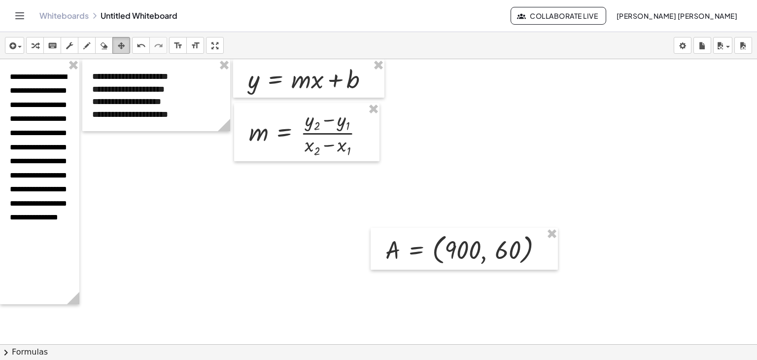
click at [118, 47] on icon "button" at bounding box center [121, 46] width 7 height 12
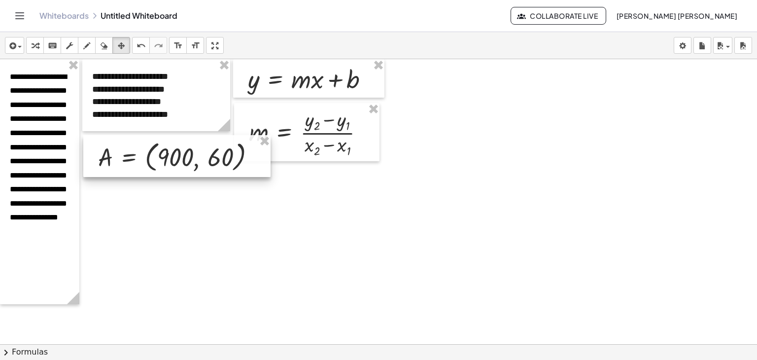
drag, startPoint x: 513, startPoint y: 255, endPoint x: 225, endPoint y: 162, distance: 301.9
click at [225, 162] on div at bounding box center [176, 156] width 187 height 42
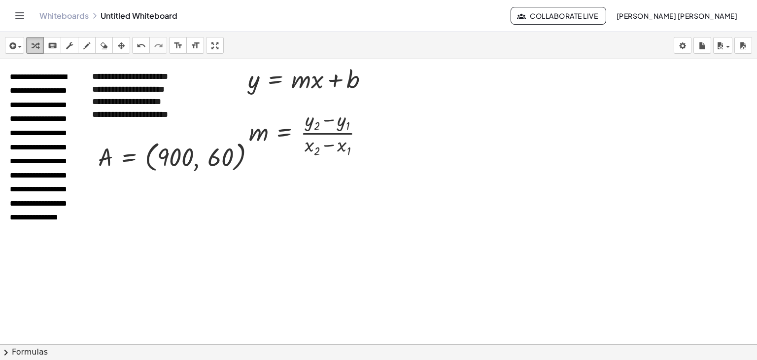
click at [41, 39] on div "button" at bounding box center [35, 45] width 13 height 12
click at [400, 222] on div at bounding box center [378, 366] width 757 height 614
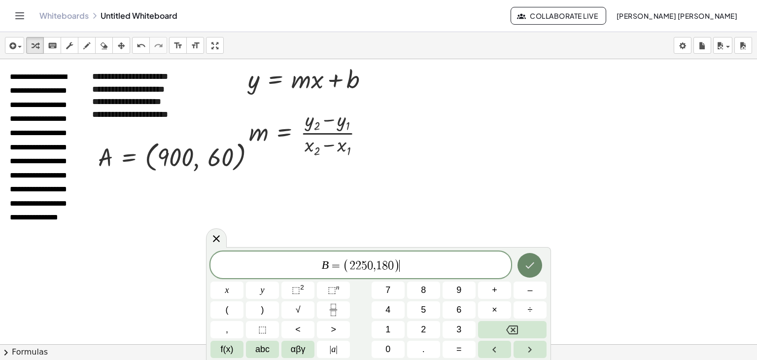
click at [532, 260] on icon "Done" at bounding box center [530, 265] width 12 height 12
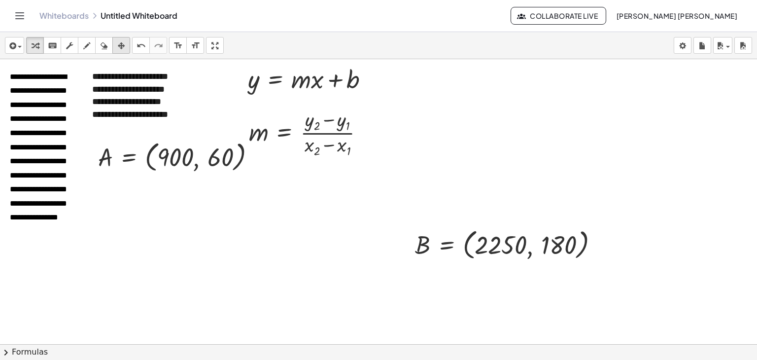
click at [118, 44] on icon "button" at bounding box center [121, 46] width 7 height 12
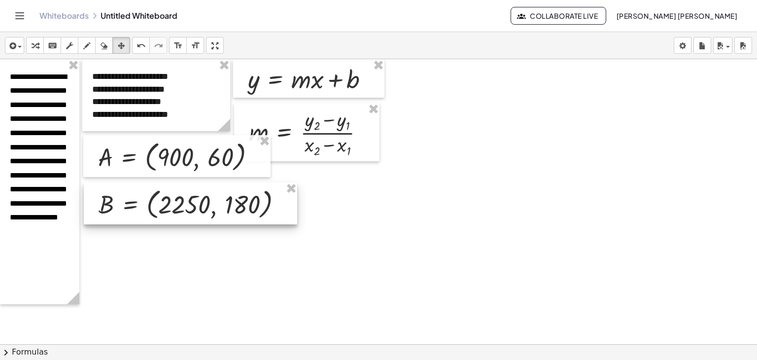
drag, startPoint x: 547, startPoint y: 249, endPoint x: 231, endPoint y: 209, distance: 319.0
click at [231, 209] on div at bounding box center [190, 203] width 213 height 42
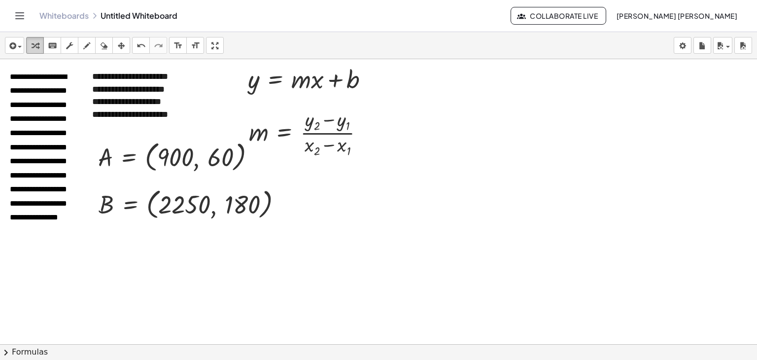
click at [37, 42] on icon "button" at bounding box center [35, 46] width 7 height 12
click at [182, 47] on div "format_size" at bounding box center [178, 45] width 13 height 12
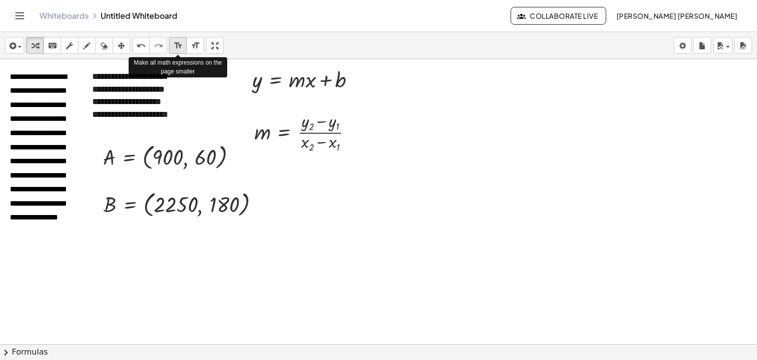
click at [182, 47] on div "format_size" at bounding box center [178, 45] width 13 height 12
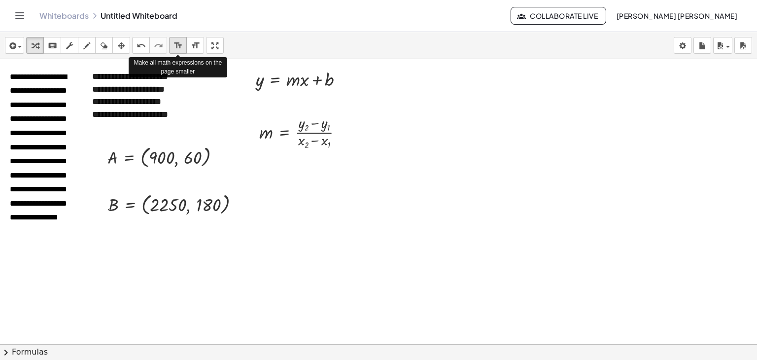
click at [182, 47] on div "format_size" at bounding box center [178, 45] width 13 height 12
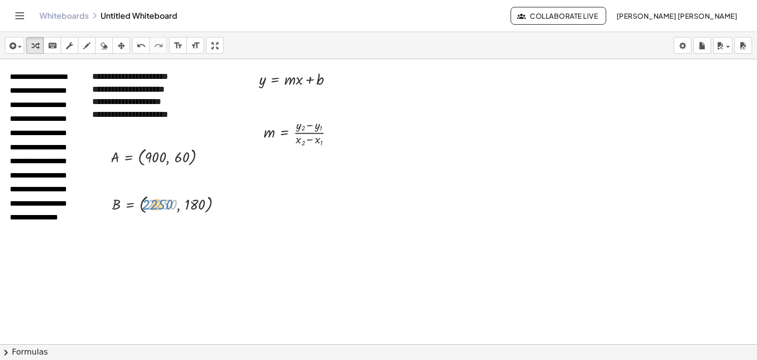
click at [157, 204] on div at bounding box center [171, 204] width 128 height 24
drag, startPoint x: 183, startPoint y: 158, endPoint x: 298, endPoint y: 128, distance: 118.8
drag, startPoint x: 193, startPoint y: 203, endPoint x: 322, endPoint y: 161, distance: 135.8
drag, startPoint x: 150, startPoint y: 158, endPoint x: 151, endPoint y: 166, distance: 8.4
click at [151, 166] on div at bounding box center [162, 156] width 113 height 24
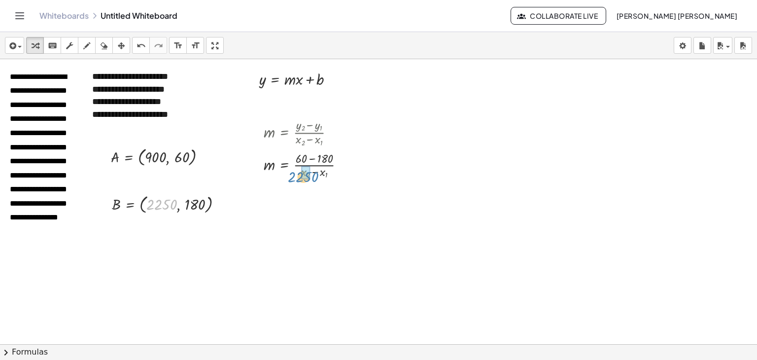
drag, startPoint x: 166, startPoint y: 200, endPoint x: 307, endPoint y: 172, distance: 144.2
drag, startPoint x: 157, startPoint y: 158, endPoint x: 335, endPoint y: 178, distance: 179.1
click at [320, 157] on div at bounding box center [314, 164] width 110 height 31
click at [324, 202] on div at bounding box center [314, 195] width 110 height 31
click at [307, 190] on div at bounding box center [314, 195] width 110 height 31
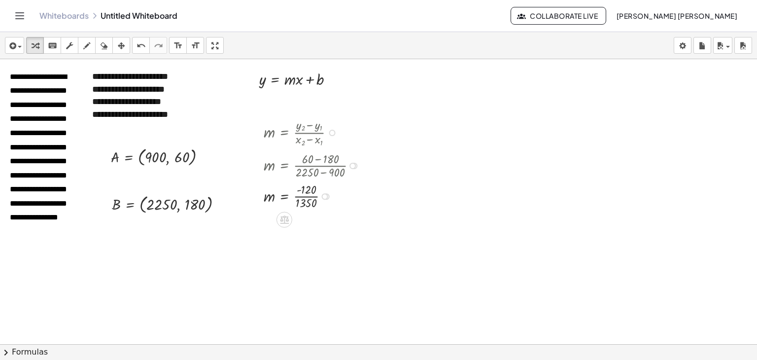
click at [310, 196] on div at bounding box center [314, 195] width 110 height 31
click at [303, 227] on div at bounding box center [314, 226] width 110 height 31
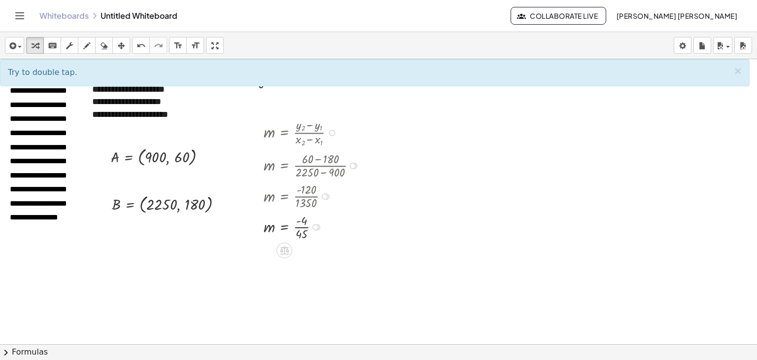
click at [303, 227] on div at bounding box center [314, 226] width 110 height 31
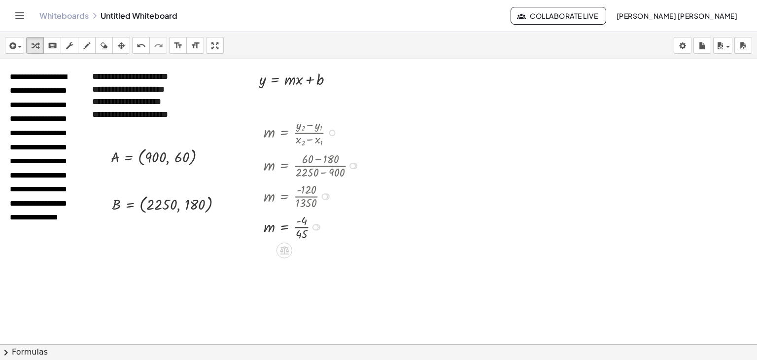
click at [303, 227] on div at bounding box center [314, 226] width 110 height 31
click at [322, 253] on div at bounding box center [314, 252] width 110 height 21
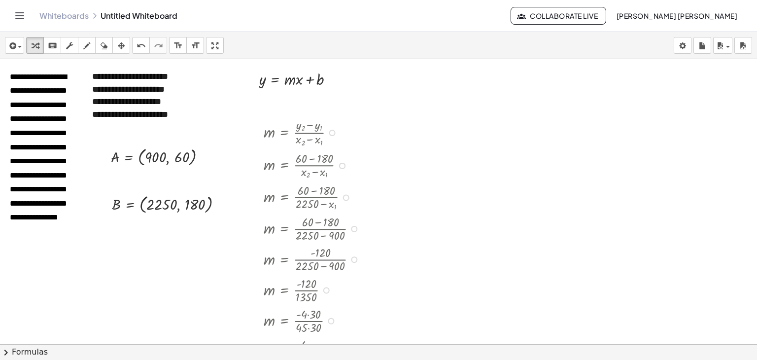
drag, startPoint x: 345, startPoint y: 253, endPoint x: 352, endPoint y: 382, distance: 129.3
click at [352, 359] on html "**********" at bounding box center [378, 180] width 757 height 360
